Goal: Communication & Community: Participate in discussion

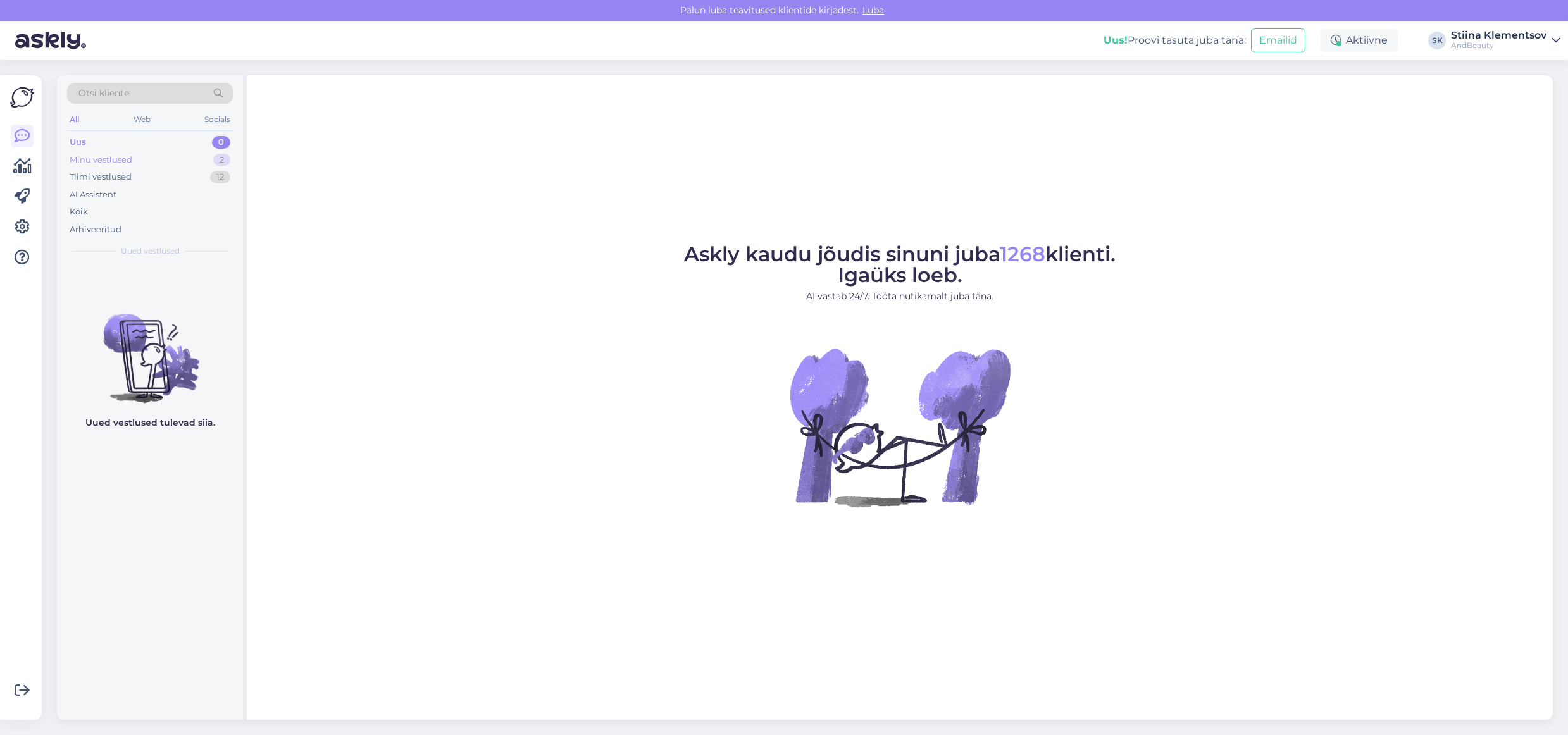
click at [168, 154] on div "Minu vestlused 2" at bounding box center [150, 160] width 166 height 18
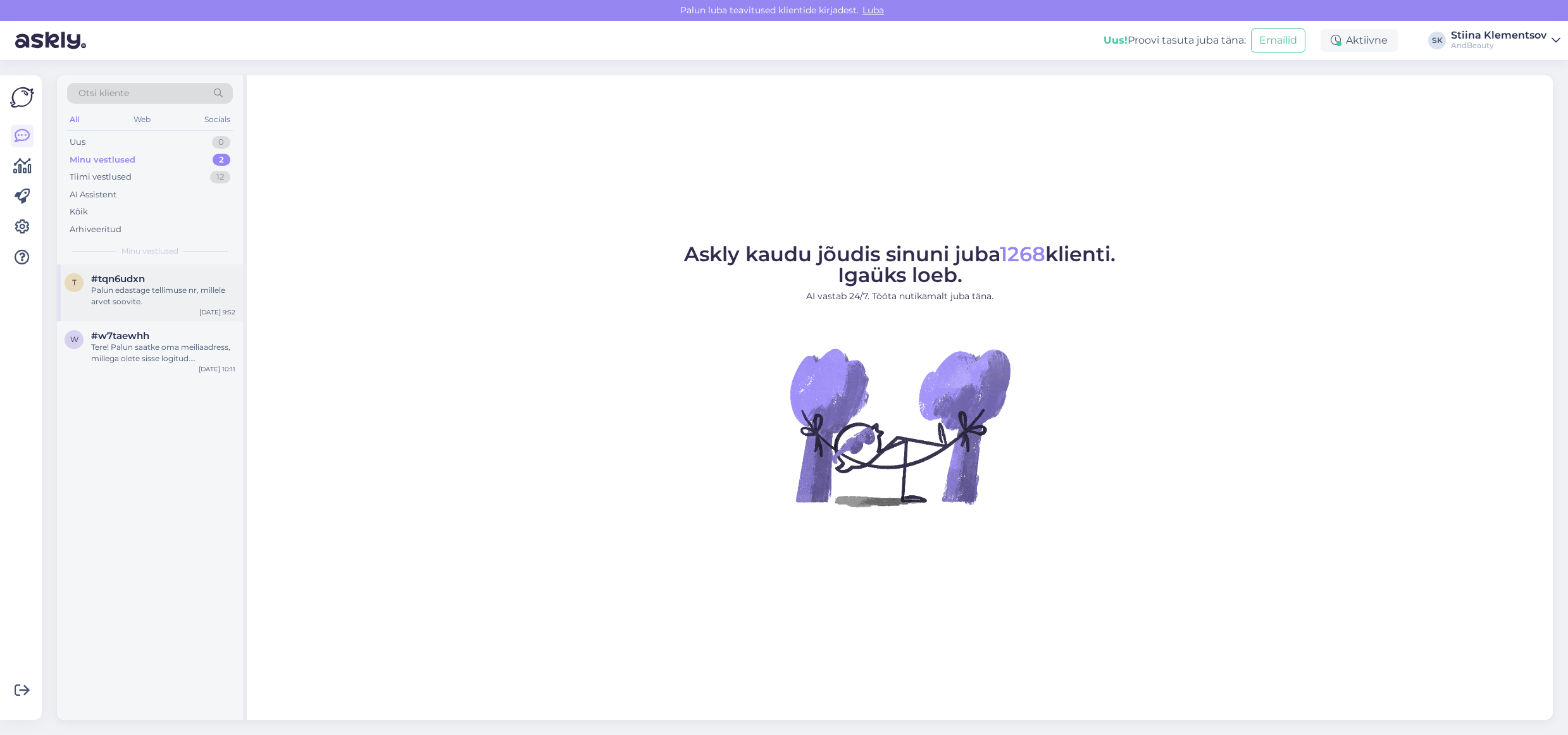
click at [153, 280] on div "#tqn6udxn" at bounding box center [163, 278] width 144 height 11
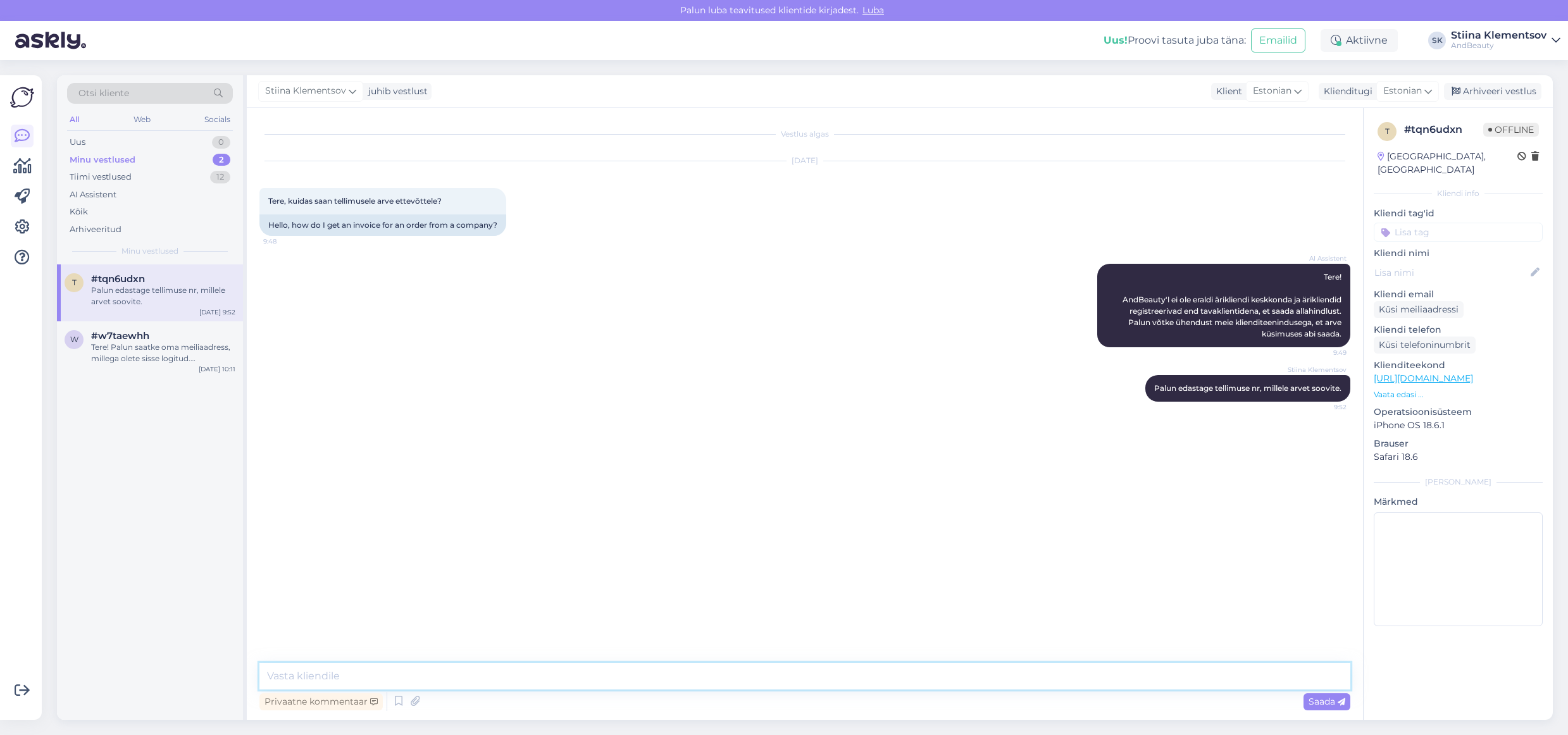
click at [332, 677] on textarea at bounding box center [805, 676] width 1091 height 27
click at [1524, 87] on div "Arhiveeri vestlus" at bounding box center [1492, 91] width 97 height 17
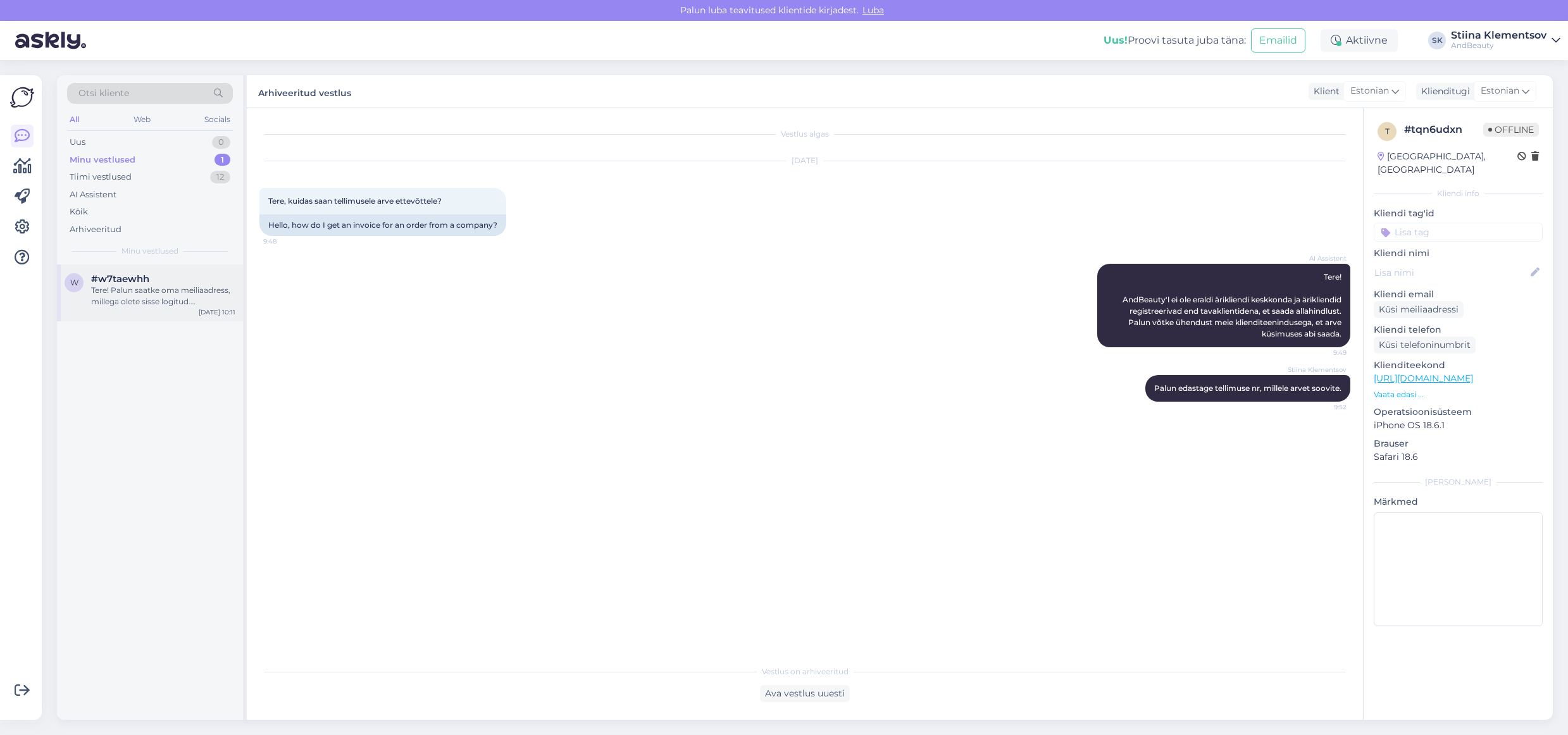
drag, startPoint x: 138, startPoint y: 293, endPoint x: 178, endPoint y: 279, distance: 42.4
click at [138, 292] on div "Tere! Palun saatke oma meiliaadress, millega olete sisse logitud. Tühjendame te…" at bounding box center [163, 296] width 144 height 22
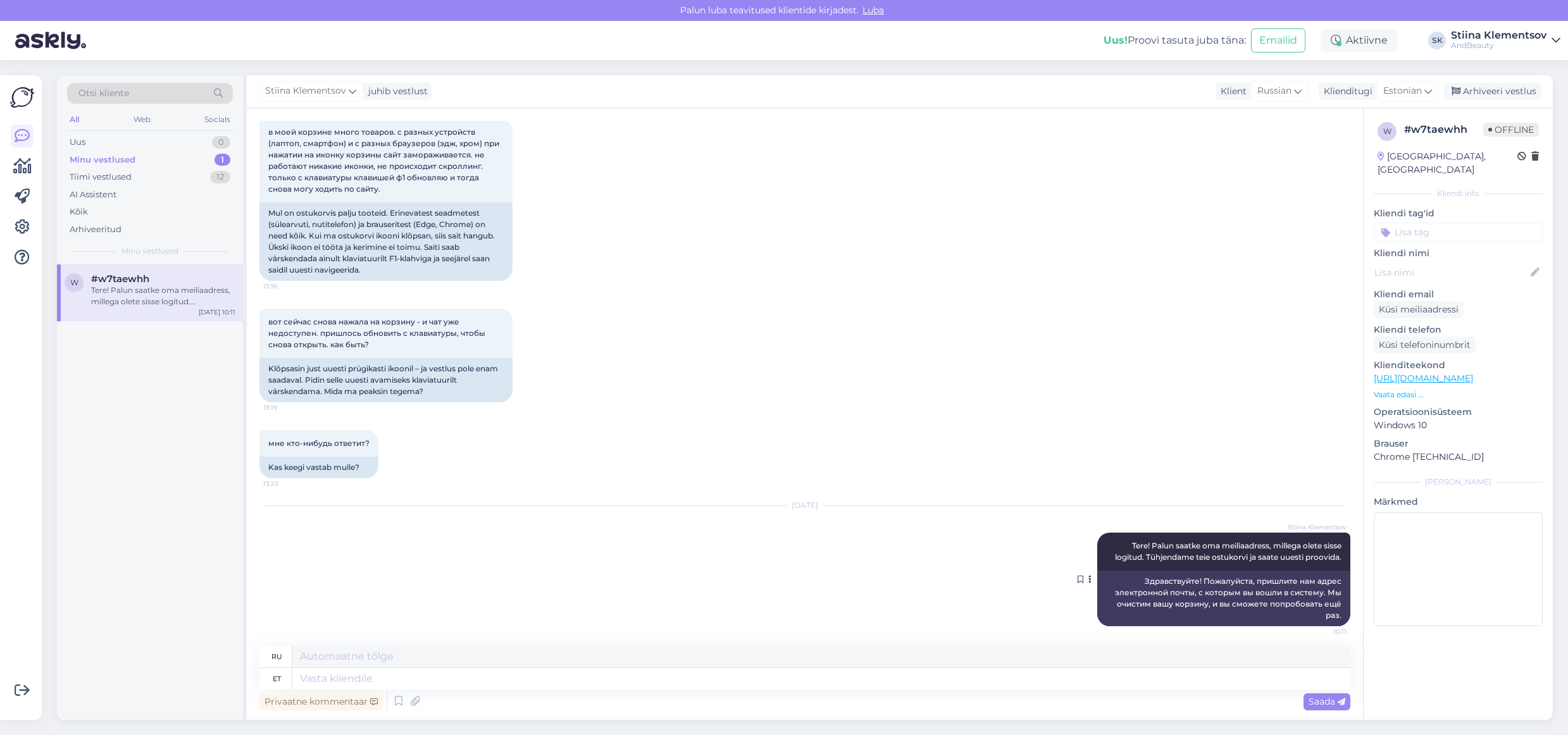
scroll to position [273, 0]
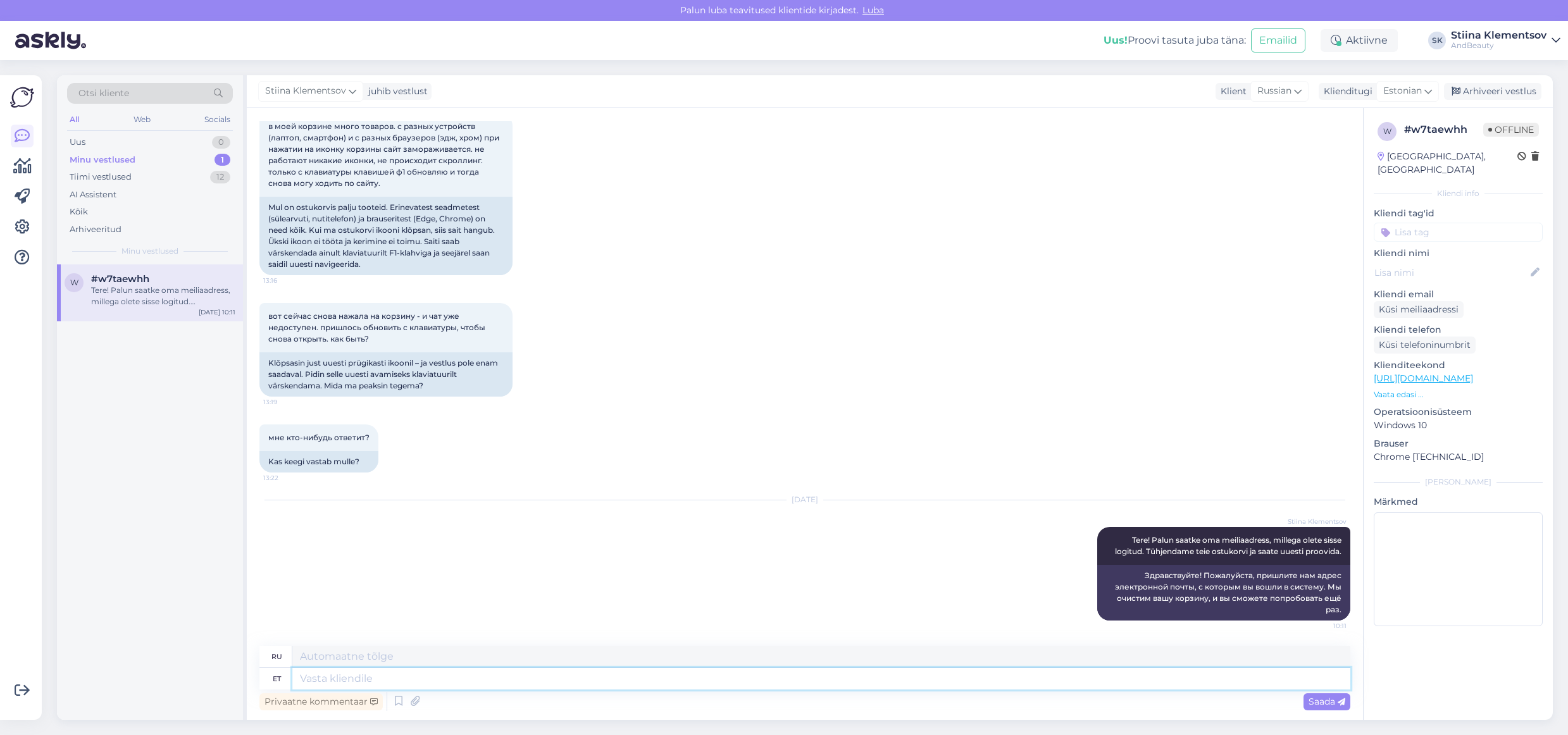
click at [584, 682] on textarea at bounding box center [821, 678] width 1058 height 22
